Goal: Task Accomplishment & Management: Manage account settings

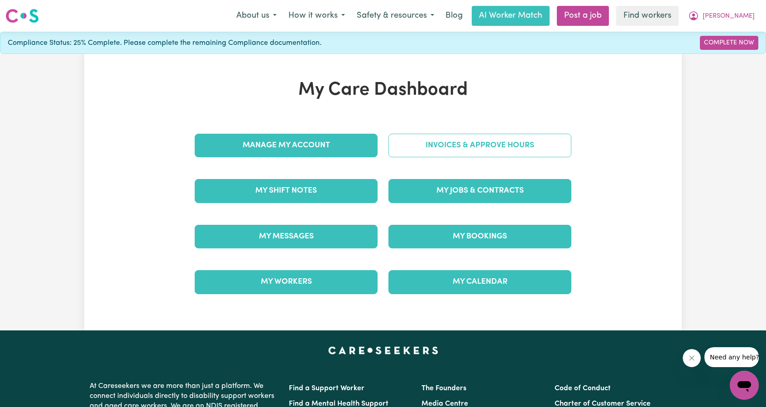
click at [421, 150] on link "Invoices & Approve Hours" at bounding box center [479, 146] width 183 height 24
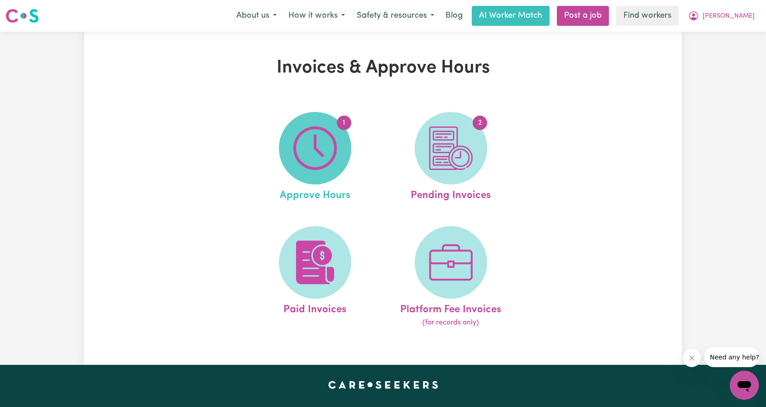
click at [321, 161] on img at bounding box center [314, 147] width 43 height 43
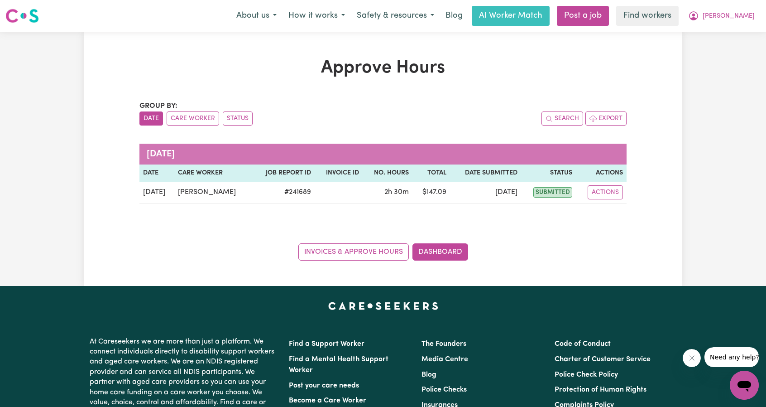
click at [702, 122] on div "Approve Hours Group by: Date Care Worker Status Search Export September 2025 Da…" at bounding box center [383, 159] width 766 height 254
click at [698, 18] on icon "My Account" at bounding box center [693, 15] width 9 height 9
click at [718, 31] on link "My Dashboard" at bounding box center [725, 35] width 72 height 17
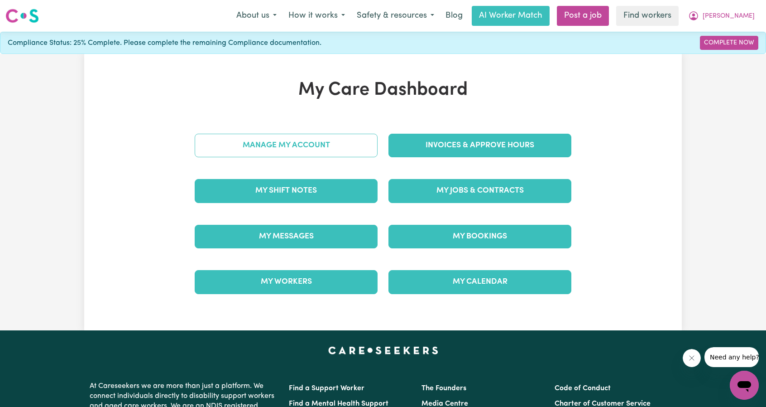
click at [299, 135] on link "Manage My Account" at bounding box center [286, 146] width 183 height 24
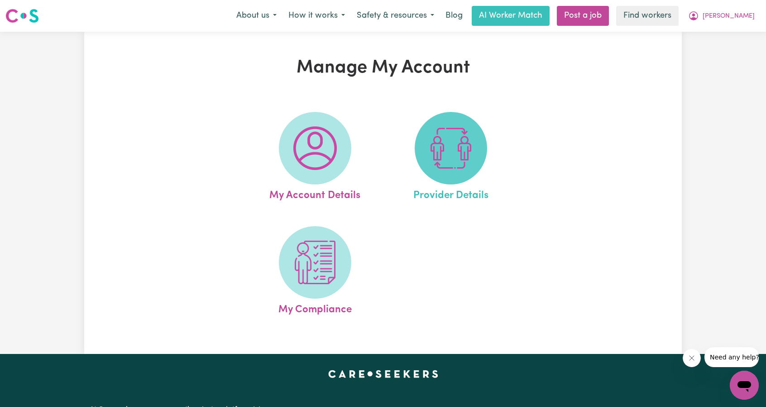
click at [469, 161] on img at bounding box center [450, 147] width 43 height 43
select select "NDIS_FUNDING_PLAN_MANAGED"
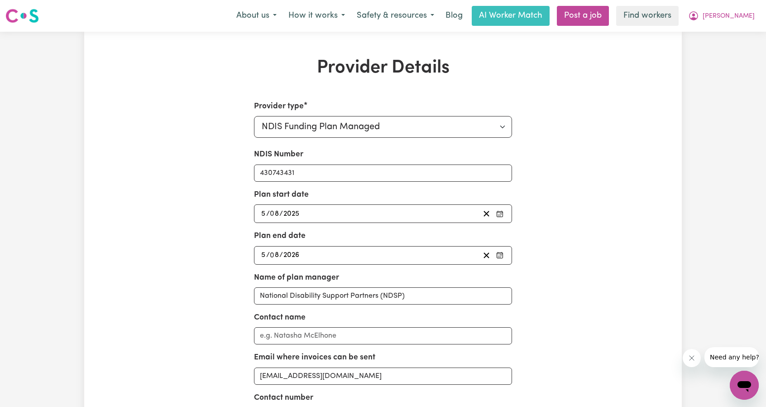
click at [191, 141] on div "Provider type Select your provider type... Privately Aged Care / Home Care Pack…" at bounding box center [383, 308] width 388 height 415
click at [190, 141] on div "Provider type Select your provider type... Privately Aged Care / Home Care Pack…" at bounding box center [383, 308] width 388 height 415
click at [736, 7] on button "[PERSON_NAME]" at bounding box center [721, 15] width 78 height 19
click at [725, 31] on link "My Dashboard" at bounding box center [725, 35] width 72 height 17
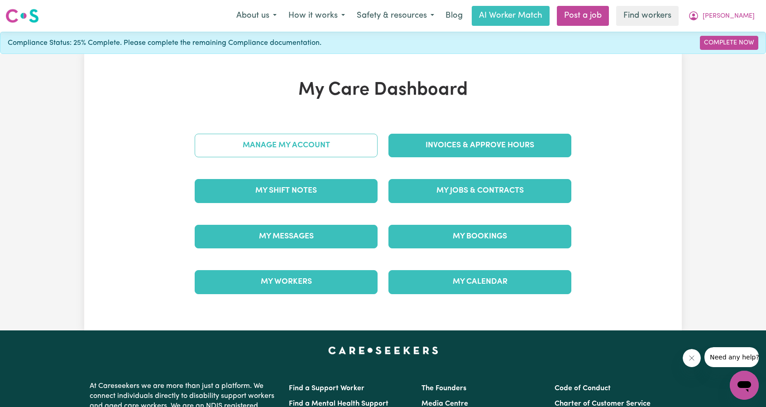
click at [305, 148] on link "Manage My Account" at bounding box center [286, 146] width 183 height 24
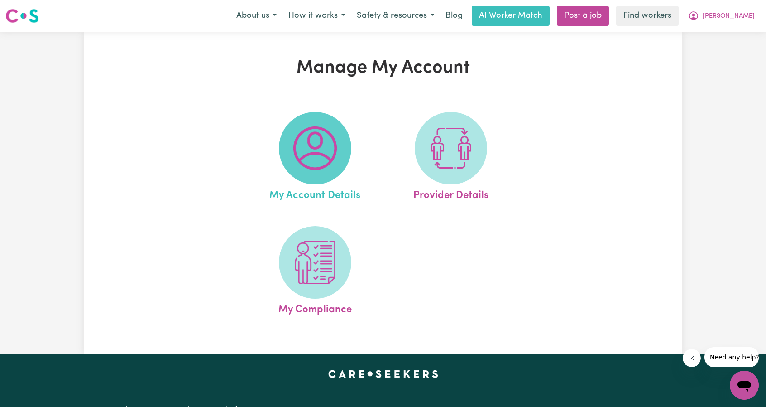
click at [320, 155] on img at bounding box center [314, 147] width 43 height 43
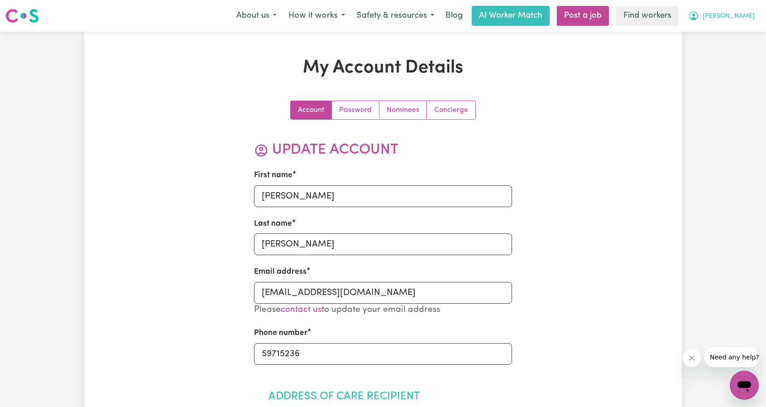
click at [738, 18] on span "[PERSON_NAME]" at bounding box center [729, 16] width 52 height 10
click at [719, 32] on link "My Dashboard" at bounding box center [725, 35] width 72 height 17
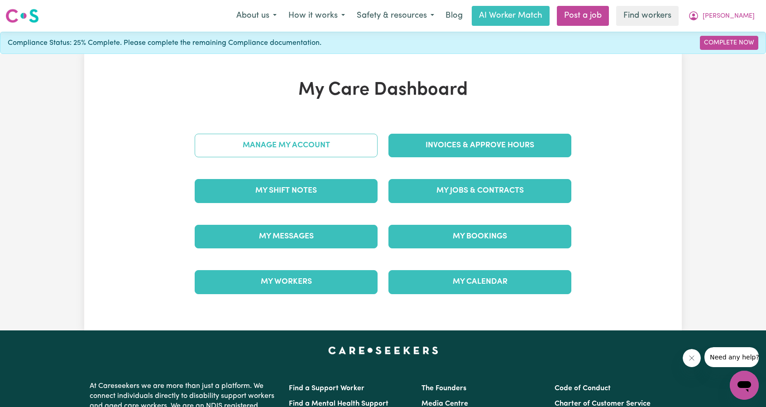
click at [320, 143] on link "Manage My Account" at bounding box center [286, 146] width 183 height 24
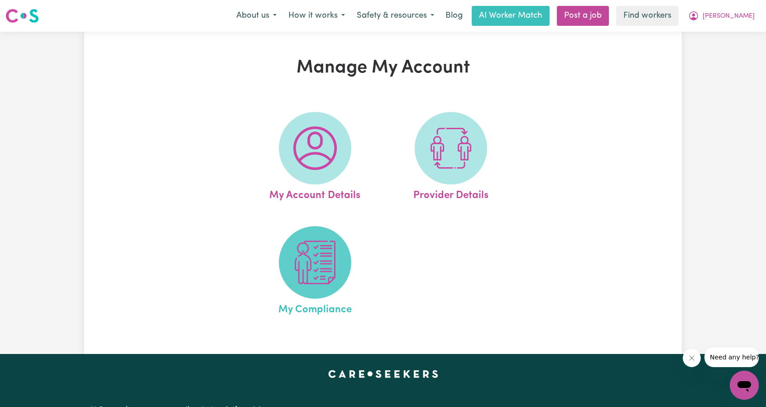
click at [328, 284] on img at bounding box center [314, 261] width 43 height 43
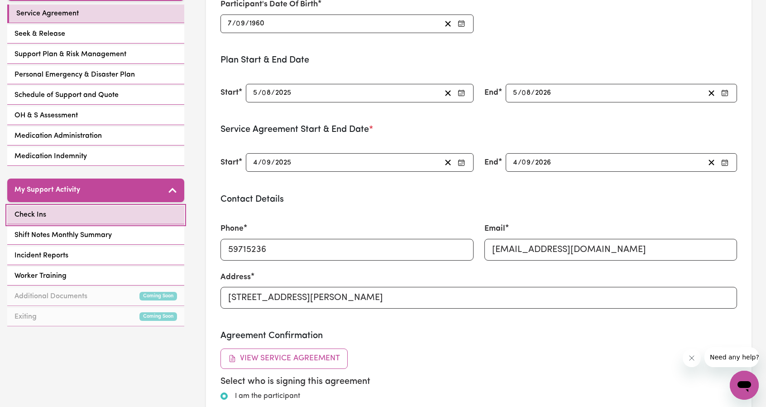
click at [95, 217] on link "Check Ins" at bounding box center [95, 215] width 177 height 19
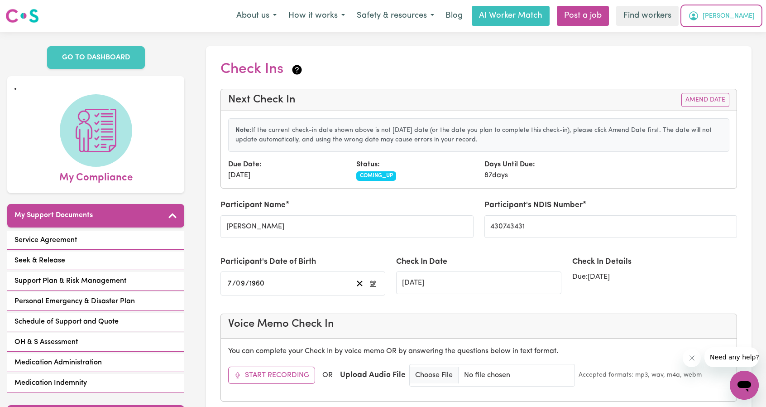
click at [741, 10] on button "[PERSON_NAME]" at bounding box center [721, 15] width 78 height 19
click at [750, 17] on span "[PERSON_NAME]" at bounding box center [729, 16] width 52 height 10
click at [737, 46] on link "Logout" at bounding box center [725, 51] width 72 height 17
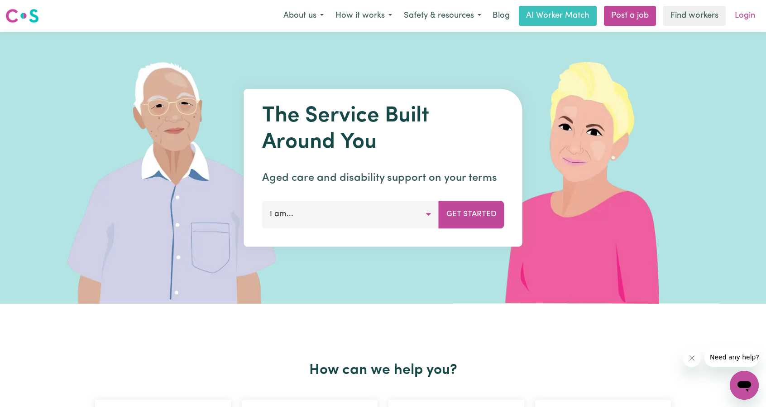
click at [749, 18] on link "Login" at bounding box center [744, 16] width 31 height 20
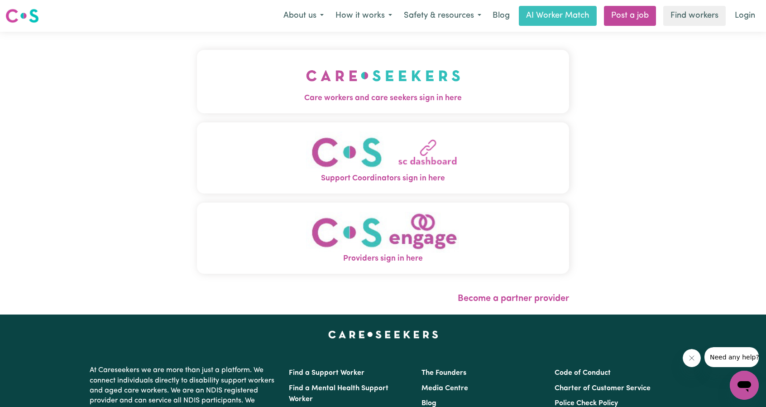
click at [381, 96] on span "Care workers and care seekers sign in here" at bounding box center [383, 98] width 372 height 12
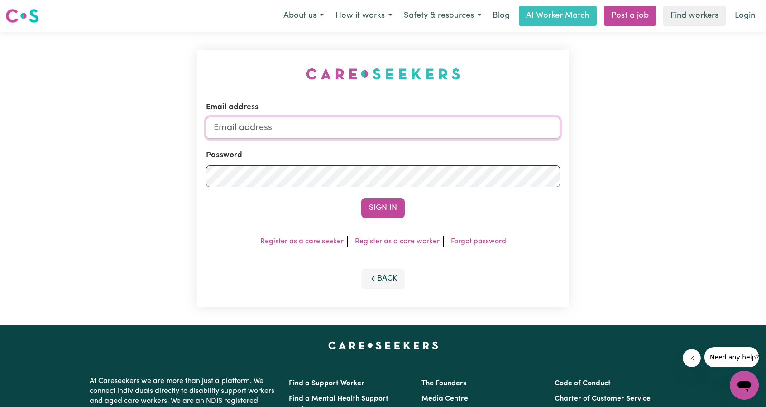
click at [387, 125] on input "Email address" at bounding box center [383, 128] width 354 height 22
drag, startPoint x: 258, startPoint y: 130, endPoint x: 503, endPoint y: 153, distance: 245.6
click at [500, 153] on form "Email address [EMAIL_ADDRESS][PERSON_NAME][DOMAIN_NAME] Password Sign In" at bounding box center [383, 159] width 354 height 116
type input "[EMAIL_ADDRESS][DOMAIN_NAME]"
click at [388, 205] on button "Sign In" at bounding box center [382, 208] width 43 height 20
